Goal: Task Accomplishment & Management: Manage account settings

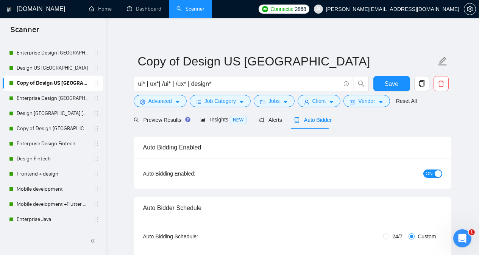
scroll to position [641, 0]
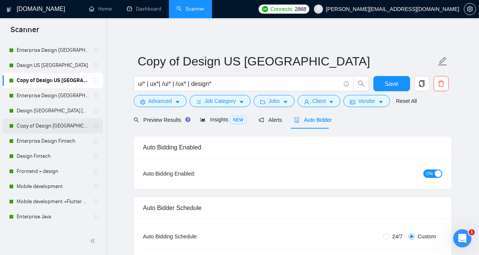
click at [61, 126] on link "Copy of Design [GEOGRAPHIC_DATA] [GEOGRAPHIC_DATA] other countries" at bounding box center [53, 126] width 72 height 15
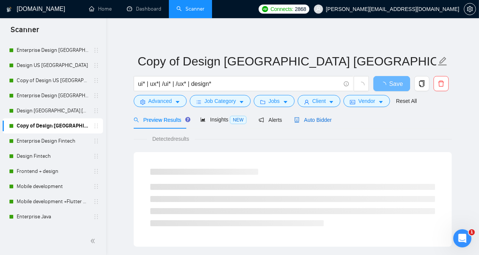
click at [316, 117] on span "Auto Bidder" at bounding box center [312, 120] width 37 height 6
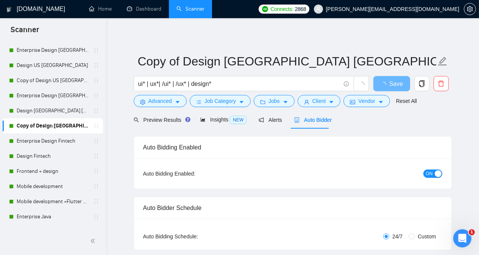
radio input "false"
radio input "true"
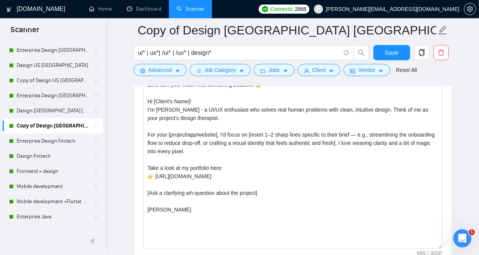
scroll to position [1030, 0]
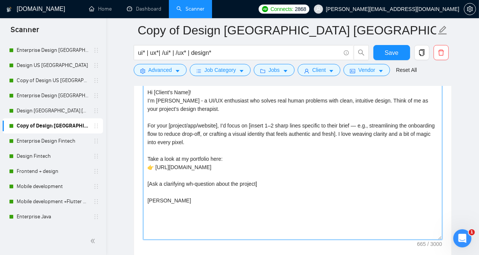
click at [382, 100] on textarea "Let’s turn your vision into something beautiful 😉 Hi [Client's Name]! I’m Andre…" at bounding box center [292, 155] width 299 height 170
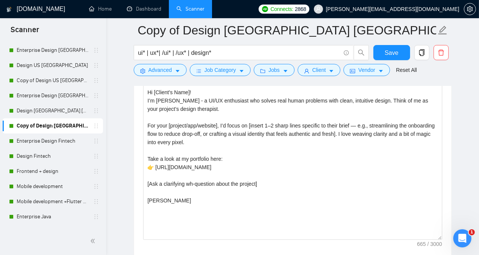
click at [453, 125] on main "Copy of Design Europe UK other countries ui* | ux*| /ui* | /ux* | design* Save …" at bounding box center [292, 147] width 349 height 2294
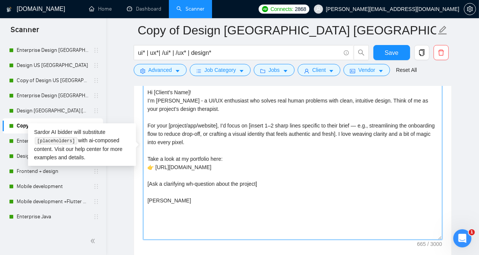
drag, startPoint x: 147, startPoint y: 89, endPoint x: 176, endPoint y: 204, distance: 118.2
click at [176, 204] on textarea "Let’s turn your vision into something beautiful 😉 Hi [Client's Name]! I’m Andre…" at bounding box center [292, 155] width 299 height 170
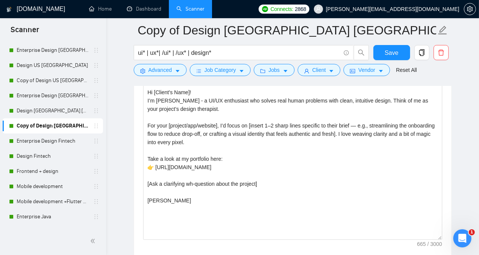
click at [452, 140] on main "Copy of Design Europe UK other countries ui* | ux*| /ui* | /ux* | design* Save …" at bounding box center [292, 147] width 349 height 2294
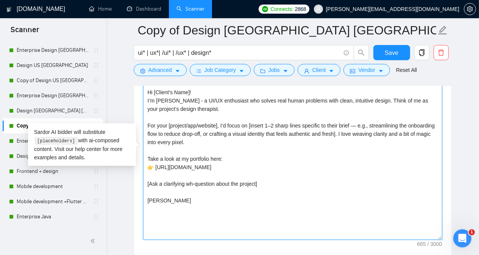
drag, startPoint x: 147, startPoint y: 87, endPoint x: 215, endPoint y: 141, distance: 86.6
click at [215, 141] on textarea "Let’s turn your vision into something beautiful 😉 Hi [Client's Name]! I’m Andre…" at bounding box center [292, 155] width 299 height 170
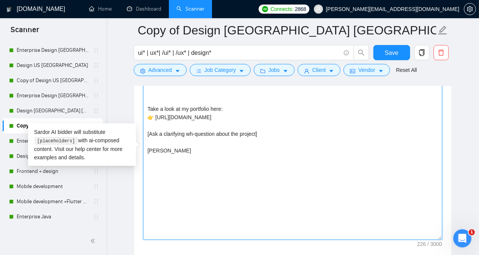
paste textarea "Hi [client name], Saw your post about [mention the client needs, frameworks, ni…"
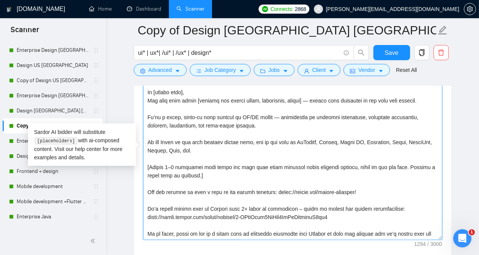
scroll to position [56, 0]
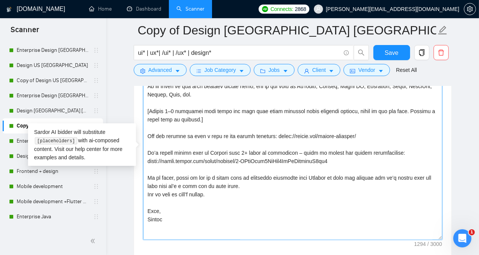
drag, startPoint x: 148, startPoint y: 147, endPoint x: 347, endPoint y: 156, distance: 199.4
click at [347, 156] on textarea "Cover letter template:" at bounding box center [292, 155] width 299 height 170
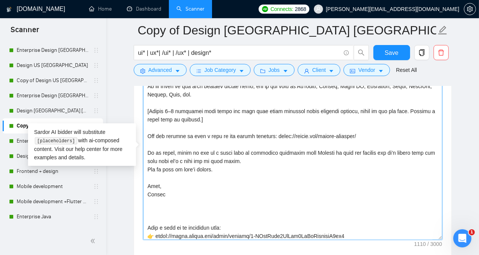
click at [202, 212] on textarea "Cover letter template:" at bounding box center [292, 155] width 299 height 170
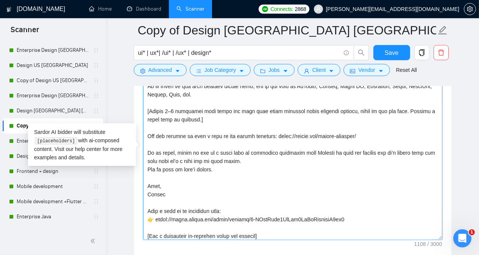
drag, startPoint x: 148, startPoint y: 181, endPoint x: 168, endPoint y: 189, distance: 21.3
click at [168, 189] on textarea "Cover letter template:" at bounding box center [292, 155] width 299 height 170
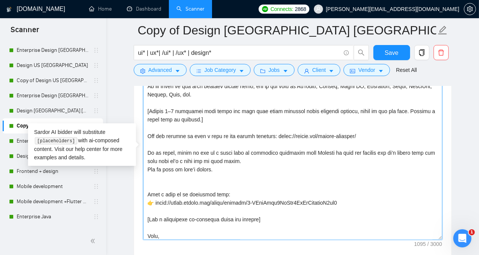
drag, startPoint x: 147, startPoint y: 148, endPoint x: 232, endPoint y: 163, distance: 86.2
click at [232, 163] on textarea "Cover letter template:" at bounding box center [292, 155] width 299 height 170
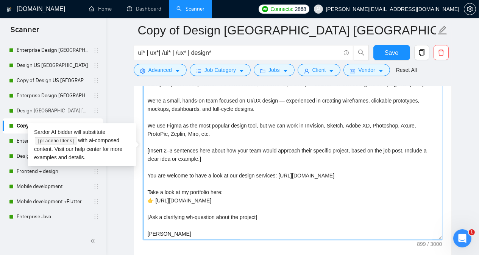
scroll to position [25, 0]
click at [185, 180] on textarea "Let’s turn your vision into something beautiful 😉 Hi [client name], Saw your po…" at bounding box center [292, 155] width 299 height 170
click at [185, 101] on textarea "Let’s turn your vision into something beautiful 😉 Hi [client name], Saw your po…" at bounding box center [292, 155] width 299 height 170
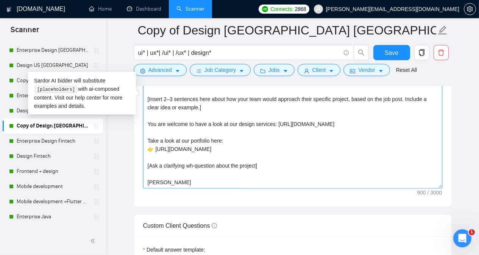
scroll to position [1083, 0]
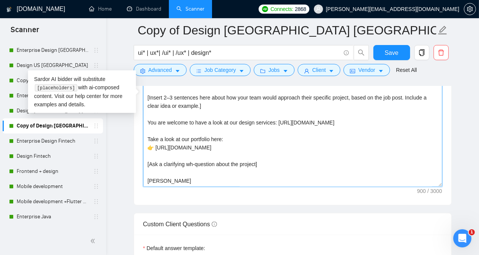
drag, startPoint x: 148, startPoint y: 88, endPoint x: 206, endPoint y: 175, distance: 104.8
click at [206, 175] on textarea "Let’s turn your vision into something beautiful 😉 Hi [client name], Saw your po…" at bounding box center [292, 102] width 299 height 170
type textarea "Let’s turn your vision into something beautiful 😉 Hi [client name], Saw your po…"
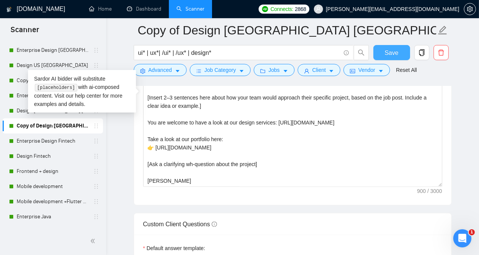
click at [385, 53] on button "Save" at bounding box center [391, 52] width 37 height 15
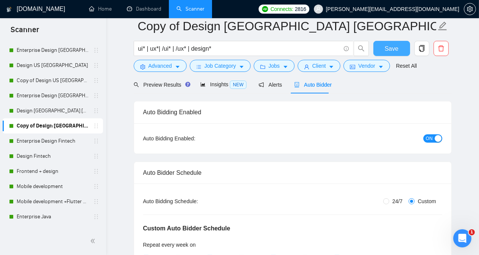
scroll to position [0, 0]
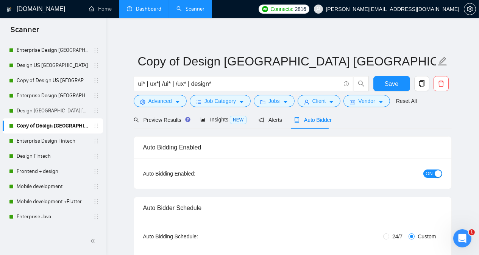
click at [136, 12] on link "Dashboard" at bounding box center [144, 9] width 34 height 6
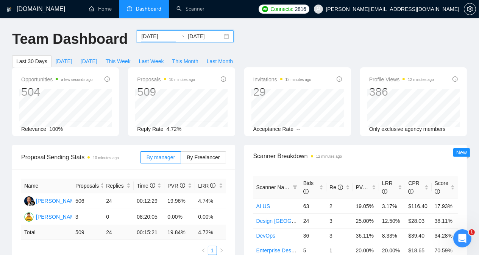
click at [150, 39] on input "2025-09-13" at bounding box center [158, 36] width 34 height 8
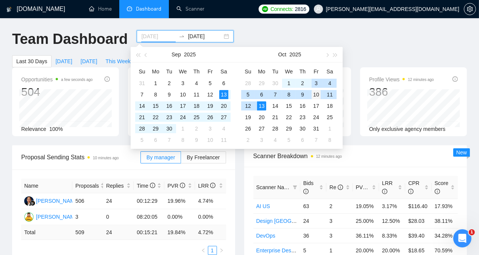
type input "2025-10-10"
click at [317, 94] on div "10" at bounding box center [316, 94] width 9 height 9
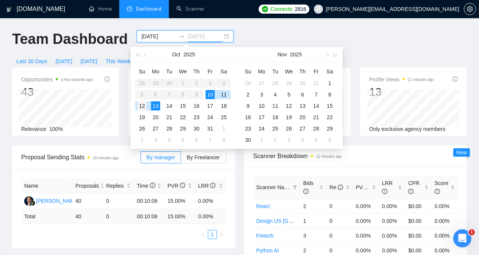
type input "2025-10-12"
click at [143, 105] on div "12" at bounding box center [141, 105] width 9 height 9
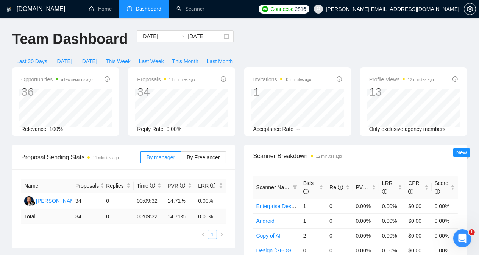
click at [123, 112] on div "Opportunities a few seconds ago 36 Relevance 100%" at bounding box center [66, 101] width 116 height 69
click at [164, 57] on span "Last Week" at bounding box center [151, 61] width 25 height 8
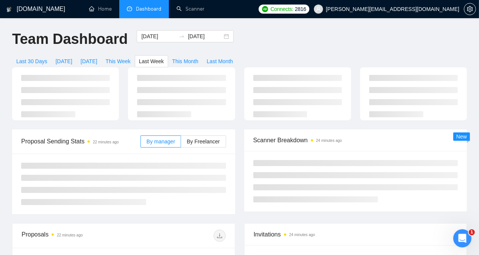
type input "2025-10-06"
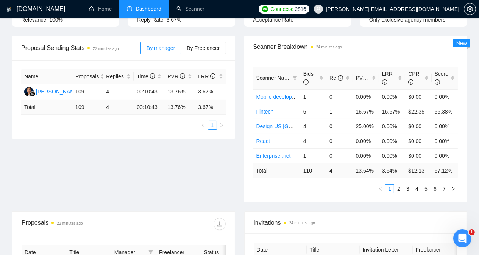
scroll to position [111, 0]
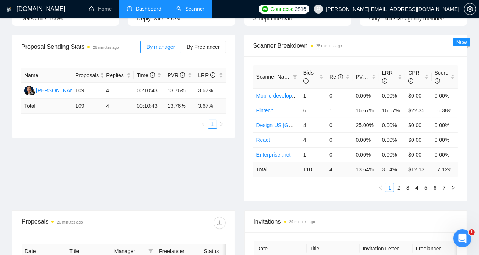
click at [196, 8] on link "Scanner" at bounding box center [190, 9] width 28 height 6
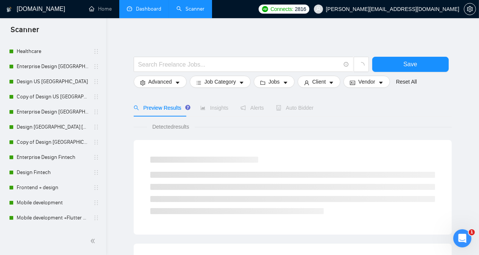
scroll to position [629, 0]
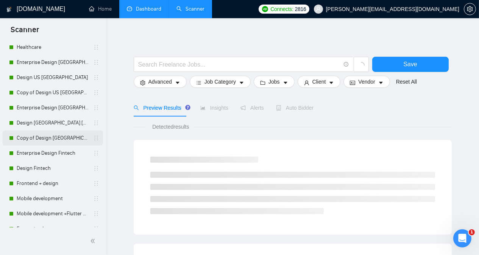
click at [60, 141] on link "Copy of Design [GEOGRAPHIC_DATA] [GEOGRAPHIC_DATA] other countries" at bounding box center [53, 138] width 72 height 15
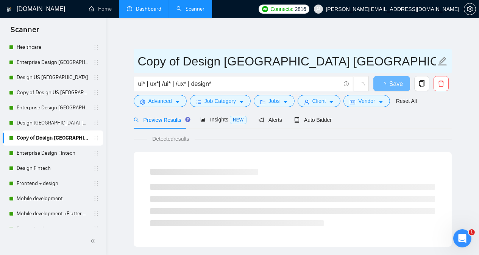
drag, startPoint x: 374, startPoint y: 60, endPoint x: 137, endPoint y: 60, distance: 237.4
click at [137, 60] on span "Copy of Design [GEOGRAPHIC_DATA] [GEOGRAPHIC_DATA] other countries" at bounding box center [293, 61] width 318 height 24
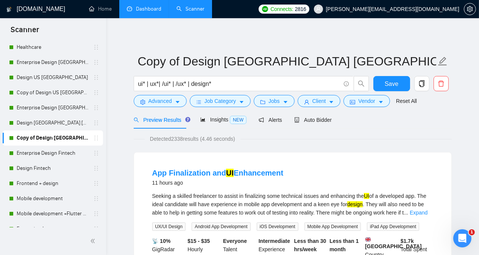
click at [148, 6] on link "Dashboard" at bounding box center [144, 9] width 34 height 6
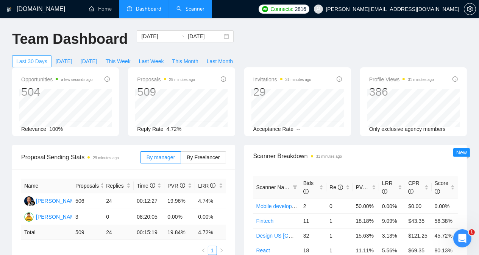
click at [47, 57] on span "Last 30 Days" at bounding box center [31, 61] width 31 height 8
click at [240, 55] on div "Last 30 Days Today Yesterday This Week Last Week This Month Last Month" at bounding box center [125, 61] width 234 height 12
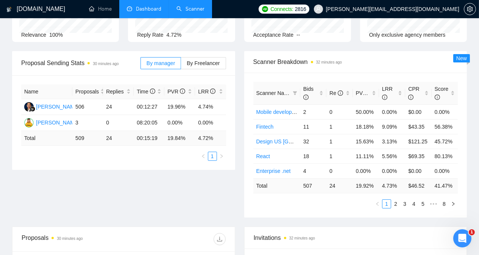
scroll to position [106, 0]
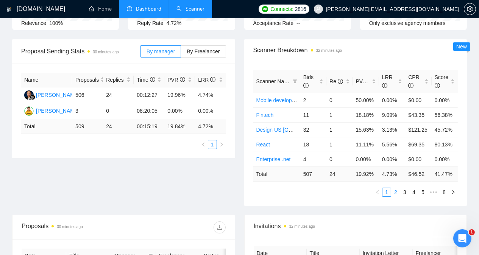
click at [397, 188] on link "2" at bounding box center [396, 192] width 8 height 8
click at [404, 188] on link "3" at bounding box center [405, 192] width 8 height 8
click at [412, 188] on link "4" at bounding box center [414, 192] width 8 height 8
click at [414, 188] on link "5" at bounding box center [414, 192] width 8 height 8
click at [426, 188] on link "6" at bounding box center [426, 192] width 8 height 8
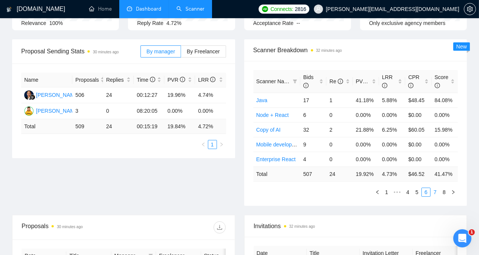
click at [436, 188] on link "7" at bounding box center [435, 192] width 8 height 8
click at [442, 188] on link "8" at bounding box center [444, 192] width 8 height 8
click at [427, 188] on link "6" at bounding box center [426, 192] width 8 height 8
click at [417, 188] on link "5" at bounding box center [417, 192] width 8 height 8
click at [410, 188] on link "4" at bounding box center [408, 192] width 8 height 8
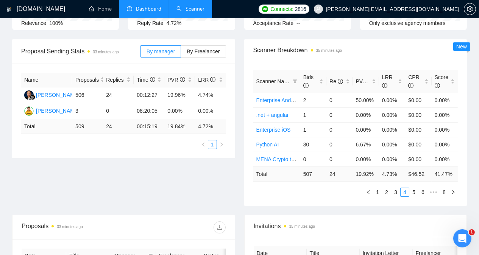
scroll to position [0, 0]
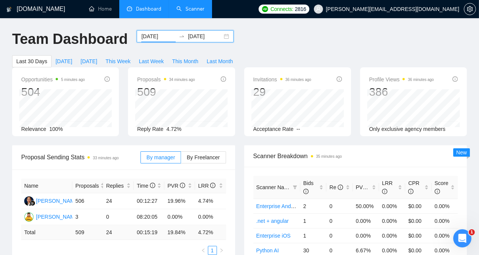
click at [155, 37] on input "2025-09-13" at bounding box center [158, 36] width 34 height 8
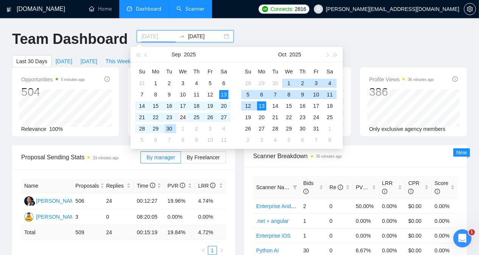
type input "2025-09-24"
click at [182, 118] on div "24" at bounding box center [182, 117] width 9 height 9
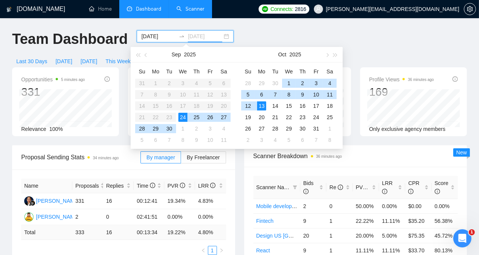
click at [264, 107] on div "13" at bounding box center [261, 105] width 9 height 9
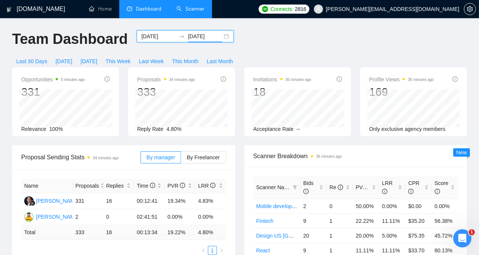
click at [197, 38] on input "2025-10-13" at bounding box center [205, 36] width 34 height 8
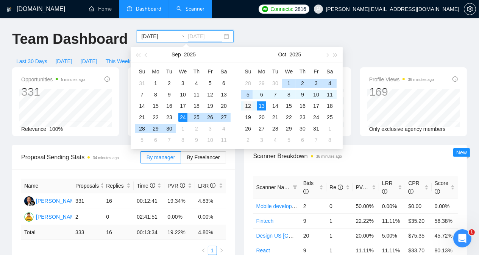
type input "2025-10-12"
click at [248, 106] on div "12" at bounding box center [247, 105] width 9 height 9
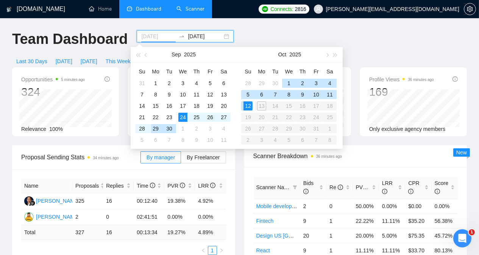
type input "2025-09-24"
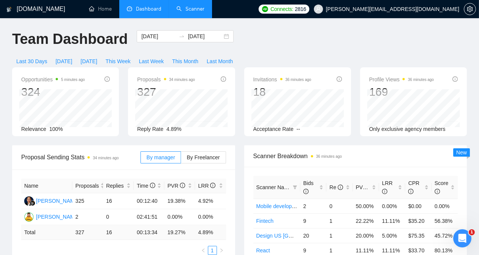
click at [122, 125] on div "Opportunities 5 minutes ago 324 Relevance 100% Proposals 34 minutes ago 327 Rep…" at bounding box center [240, 106] width 464 height 78
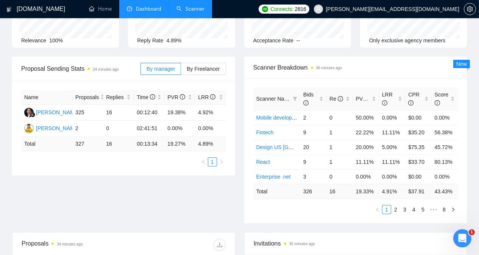
scroll to position [91, 0]
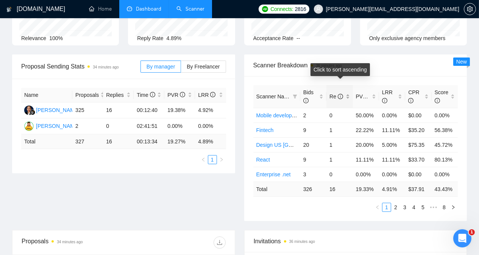
click at [347, 92] on div "Re" at bounding box center [339, 96] width 20 height 8
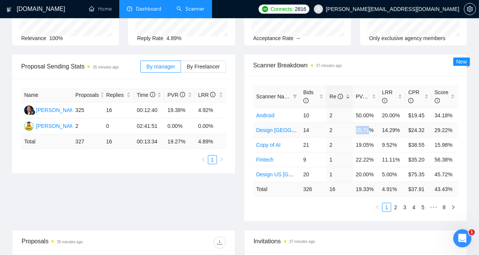
drag, startPoint x: 357, startPoint y: 117, endPoint x: 367, endPoint y: 116, distance: 10.6
click at [367, 123] on td "35.71%" at bounding box center [366, 130] width 26 height 15
copy td "35.71"
drag, startPoint x: 382, startPoint y: 117, endPoint x: 394, endPoint y: 117, distance: 11.7
click at [394, 123] on td "14.29%" at bounding box center [392, 130] width 26 height 15
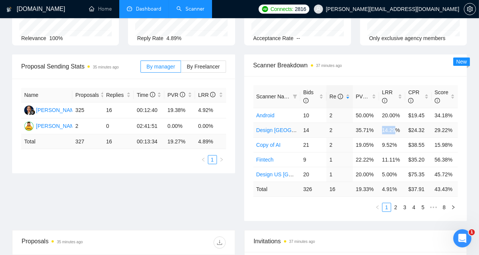
copy td "14.29"
click at [470, 90] on div "Scanner Breakdown 37 minutes ago Scanner Name Bids Re PVR LRR CPR Score Android…" at bounding box center [356, 138] width 232 height 167
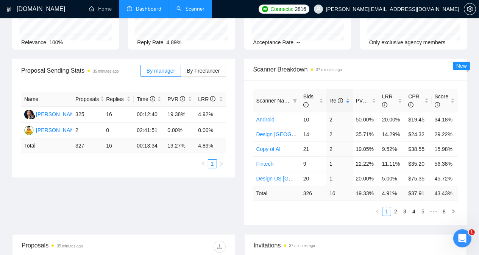
scroll to position [88, 0]
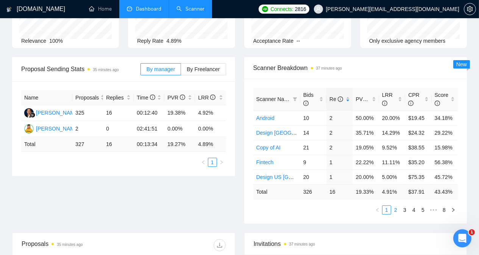
click at [397, 206] on link "2" at bounding box center [396, 210] width 8 height 8
click at [406, 206] on link "3" at bounding box center [405, 210] width 8 height 8
click at [413, 206] on link "4" at bounding box center [414, 210] width 8 height 8
click at [416, 206] on link "5" at bounding box center [414, 210] width 8 height 8
click at [428, 206] on link "6" at bounding box center [426, 210] width 8 height 8
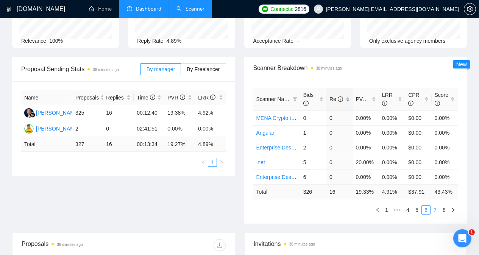
click at [435, 206] on link "7" at bounding box center [435, 210] width 8 height 8
drag, startPoint x: 356, startPoint y: 164, endPoint x: 368, endPoint y: 164, distance: 12.1
click at [368, 170] on td "11.11%" at bounding box center [366, 177] width 26 height 15
copy td "11.11"
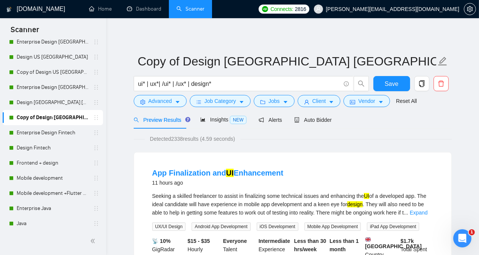
scroll to position [650, 0]
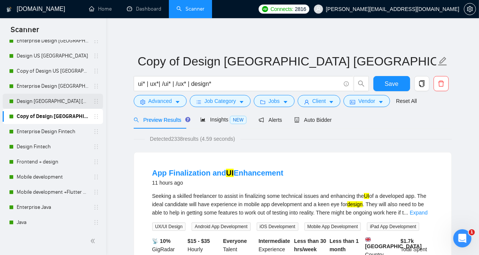
click at [51, 103] on link "Design [GEOGRAPHIC_DATA] [GEOGRAPHIC_DATA] other countries" at bounding box center [53, 101] width 72 height 15
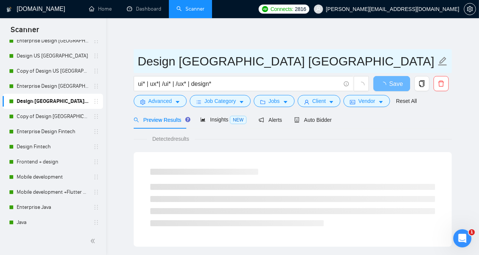
drag, startPoint x: 330, startPoint y: 64, endPoint x: 132, endPoint y: 62, distance: 198.1
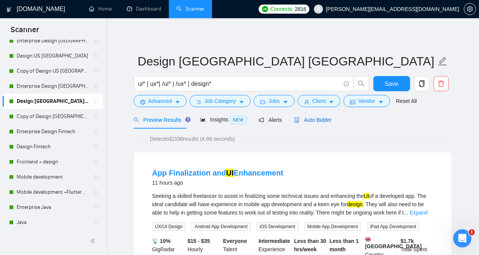
click at [313, 122] on span "Auto Bidder" at bounding box center [312, 120] width 37 height 6
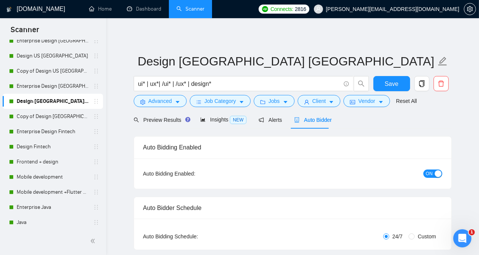
radio input "false"
radio input "true"
click at [392, 116] on div "Preview Results Insights NEW Alerts Auto Bidder" at bounding box center [293, 120] width 318 height 18
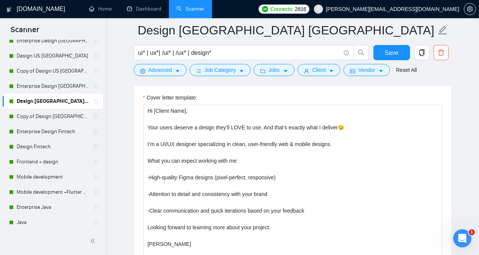
scroll to position [1000, 0]
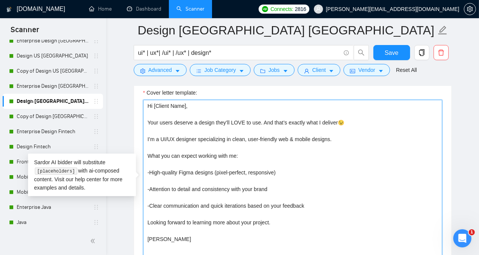
drag, startPoint x: 147, startPoint y: 101, endPoint x: 178, endPoint y: 240, distance: 142.0
click at [178, 240] on textarea "Hi [Client Name], Your users deserve a design they’ll LOVE to use. And that’s e…" at bounding box center [292, 185] width 299 height 170
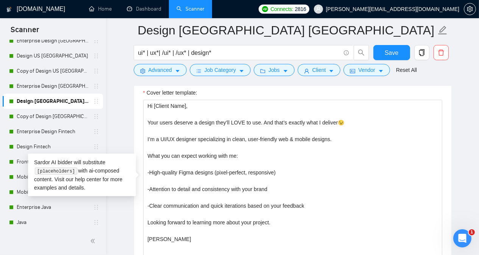
click at [121, 84] on main "Design Europe UK other countries ui* | ux*| /ui* | /ux* | design* Save Advanced…" at bounding box center [292, 175] width 349 height 2288
